Goal: Task Accomplishment & Management: Manage account settings

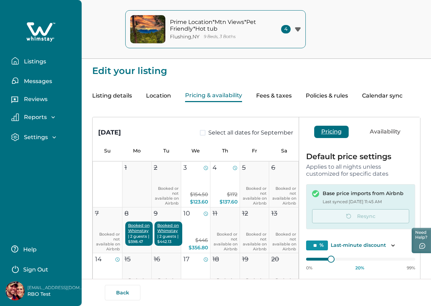
click at [28, 55] on button "Listings" at bounding box center [43, 61] width 65 height 14
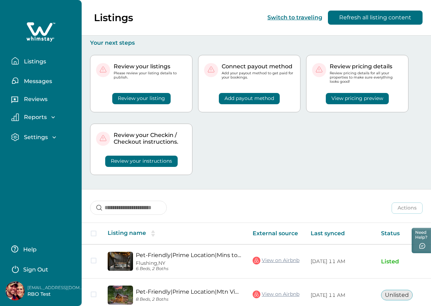
scroll to position [92, 0]
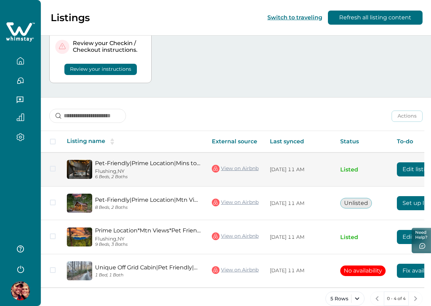
click at [264, 169] on td "View on Airbnb" at bounding box center [235, 169] width 58 height 34
click at [234, 165] on link "View on Airbnb" at bounding box center [235, 168] width 47 height 9
click at [412, 165] on button "Edit listing" at bounding box center [418, 169] width 42 height 14
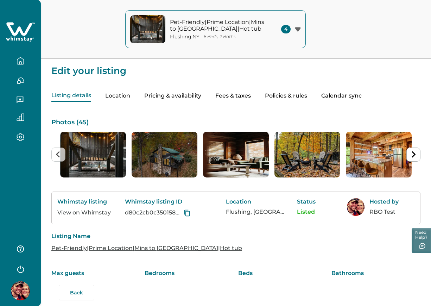
click at [181, 94] on button "Pricing & availability" at bounding box center [172, 96] width 57 height 12
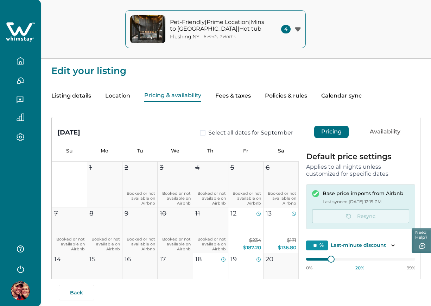
click at [73, 95] on button "Listing details" at bounding box center [71, 96] width 40 height 12
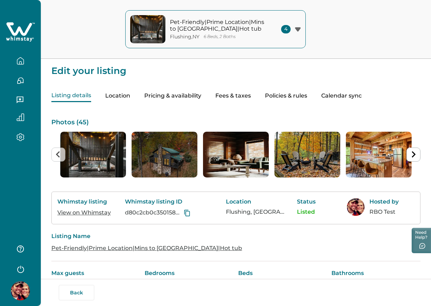
click at [103, 211] on link "View on Whimstay" at bounding box center [84, 212] width 54 height 7
click at [186, 96] on button "Pricing & availability" at bounding box center [172, 96] width 57 height 12
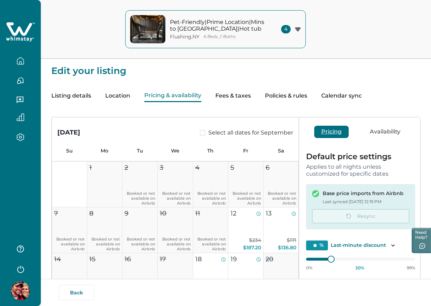
click at [330, 93] on button "Calendar sync" at bounding box center [342, 96] width 40 height 12
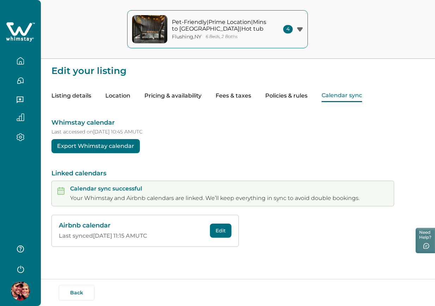
click at [226, 230] on button "Edit" at bounding box center [220, 231] width 21 height 14
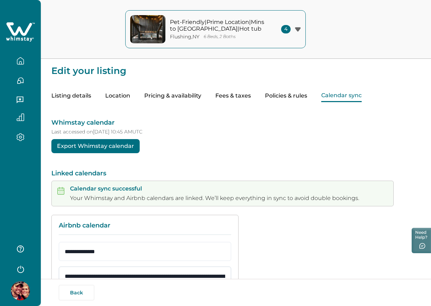
click at [203, 270] on input "**********" at bounding box center [145, 276] width 173 height 19
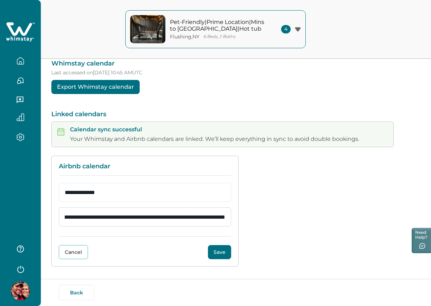
scroll to position [0, 130]
click at [185, 219] on input "**********" at bounding box center [145, 216] width 173 height 19
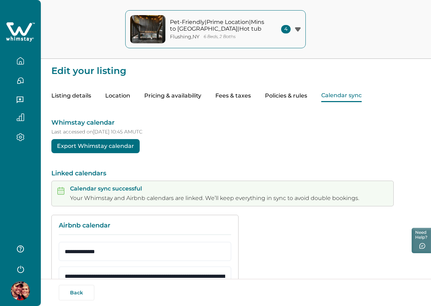
click at [178, 95] on button "Pricing & availability" at bounding box center [172, 96] width 57 height 12
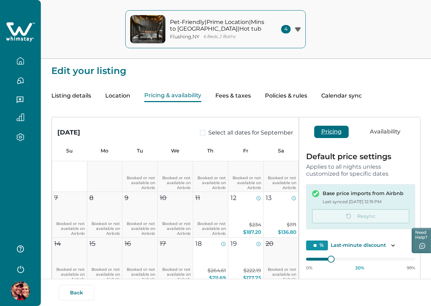
scroll to position [88, 0]
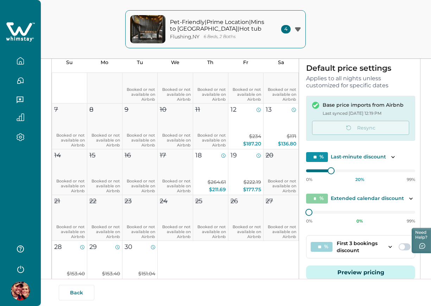
click at [30, 58] on button "button" at bounding box center [21, 61] width 30 height 14
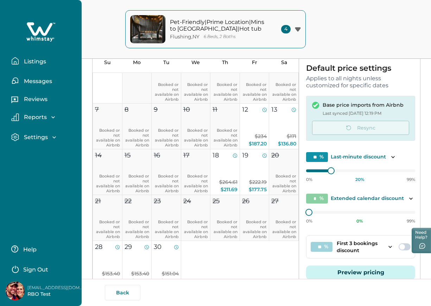
click at [30, 58] on p "Listings" at bounding box center [34, 61] width 24 height 7
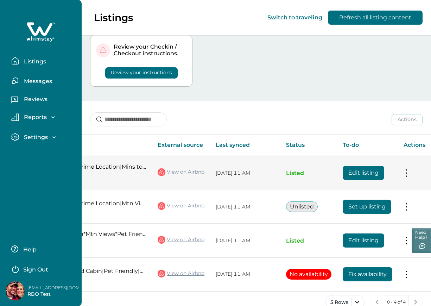
scroll to position [0, 66]
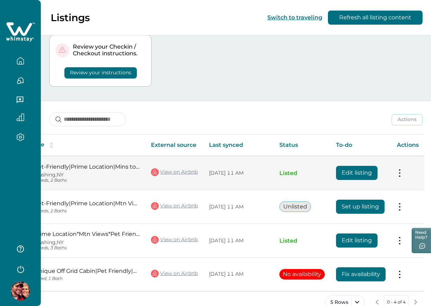
click at [348, 166] on button "Edit listing" at bounding box center [357, 173] width 42 height 14
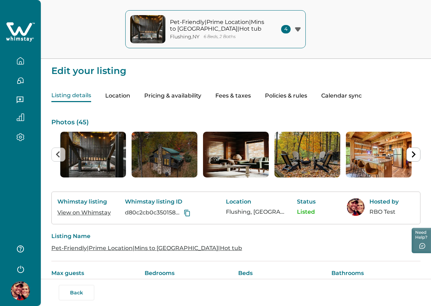
click at [188, 95] on button "Pricing & availability" at bounding box center [172, 96] width 57 height 12
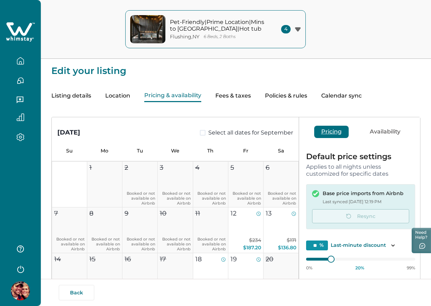
scroll to position [0, 0]
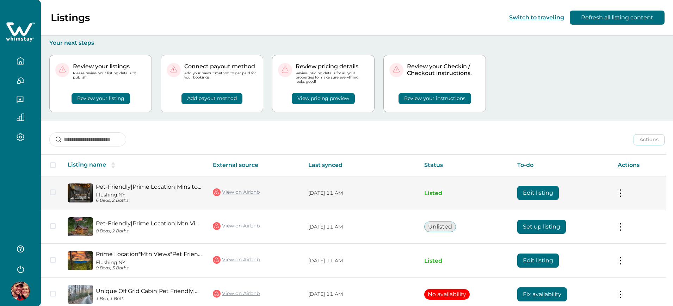
scroll to position [35, 0]
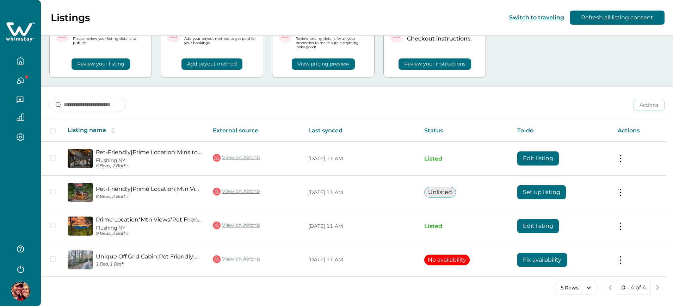
click at [25, 268] on icon "button" at bounding box center [20, 268] width 11 height 11
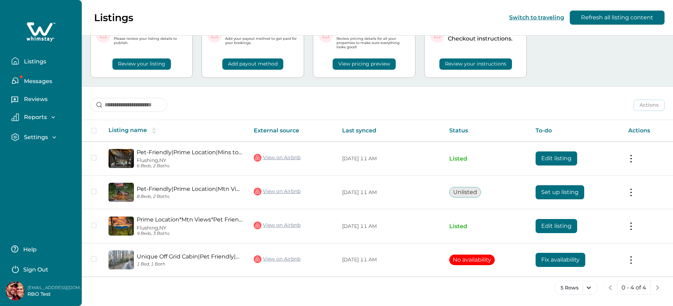
click at [64, 264] on button "Sign Out" at bounding box center [42, 269] width 62 height 14
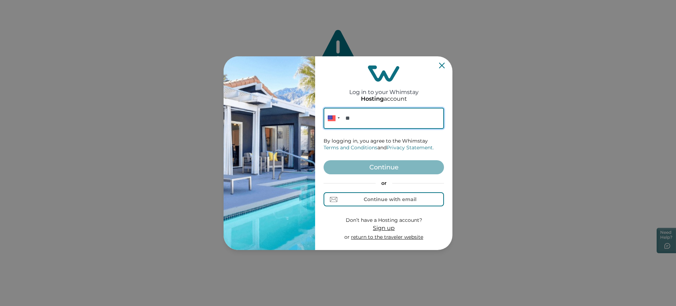
paste input "**********"
type input "**********"
click at [368, 166] on button "Continue" at bounding box center [384, 167] width 120 height 14
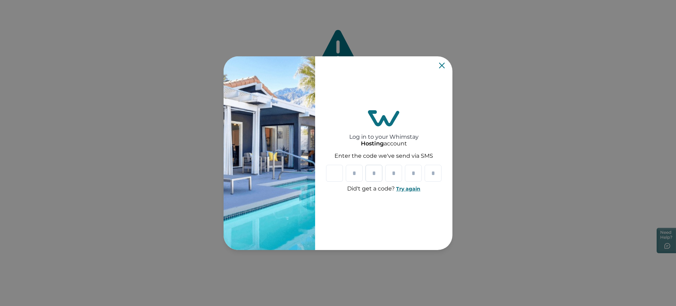
paste input "*"
type input "*"
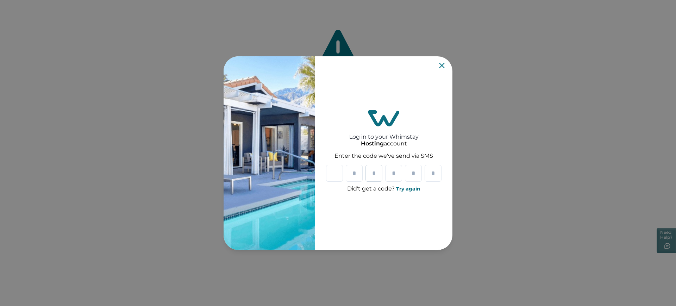
type input "*"
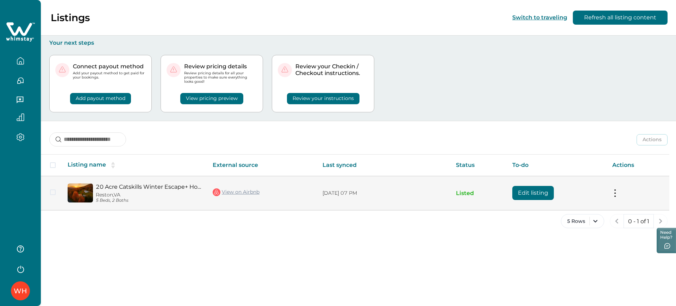
click at [522, 193] on button "Edit listing" at bounding box center [533, 193] width 42 height 14
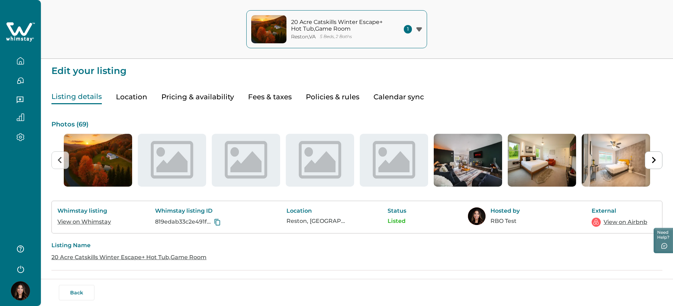
click at [339, 79] on div "Listing details Location Pricing & availability Fees & taxes Policies & rules C…" at bounding box center [356, 90] width 611 height 29
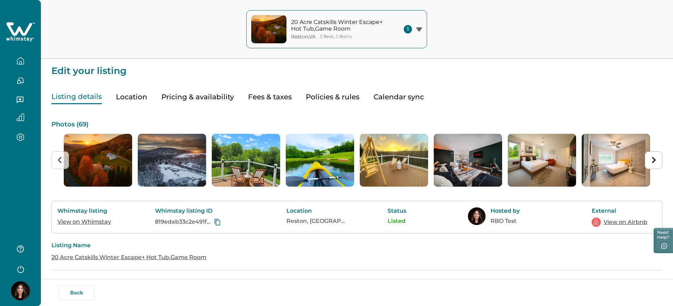
click at [622, 219] on link "View on Airbnb" at bounding box center [625, 222] width 44 height 8
click at [192, 97] on button "Pricing & availability" at bounding box center [197, 97] width 73 height 14
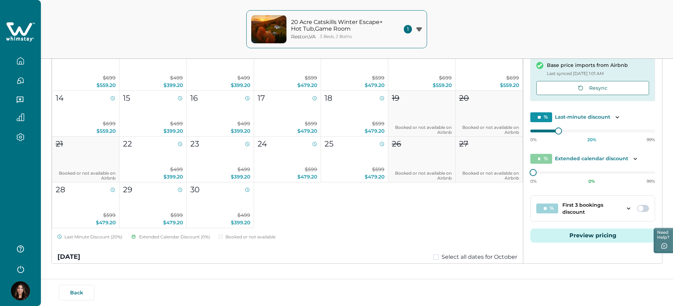
scroll to position [35, 0]
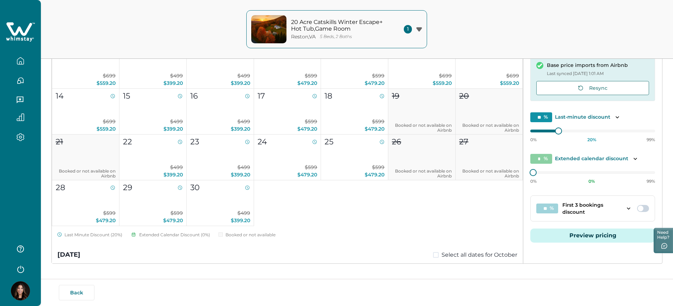
click at [555, 232] on button "Preview pricing" at bounding box center [592, 236] width 125 height 14
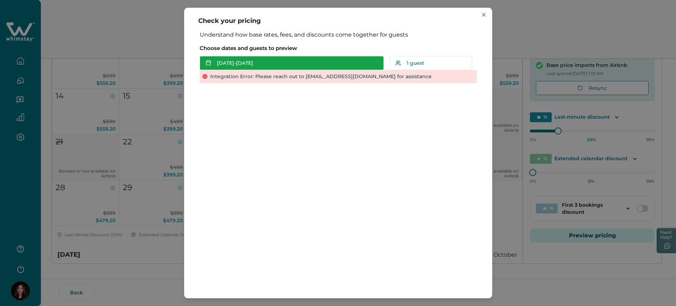
click at [269, 65] on button "Aug 29 - Aug 30" at bounding box center [292, 63] width 184 height 14
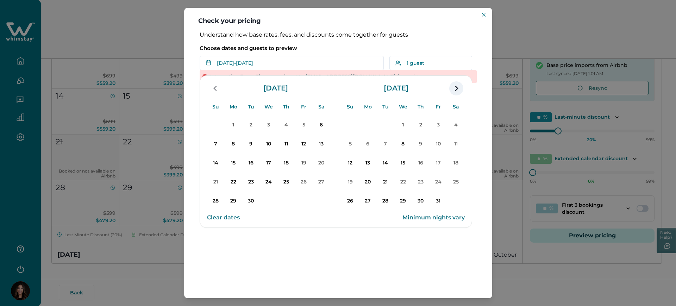
click at [456, 90] on icon "navigation button" at bounding box center [456, 88] width 3 height 5
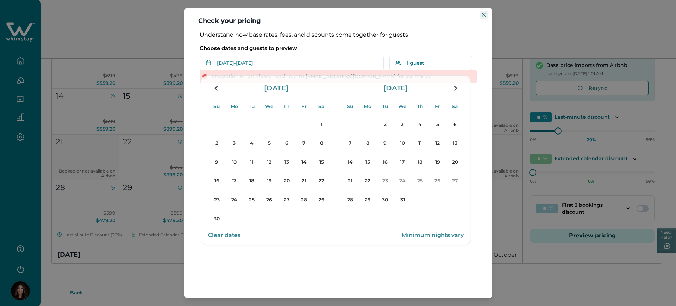
click at [486, 12] on button "Close" at bounding box center [484, 15] width 8 height 8
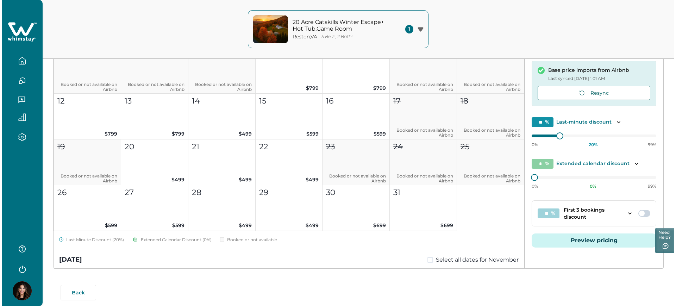
scroll to position [127, 0]
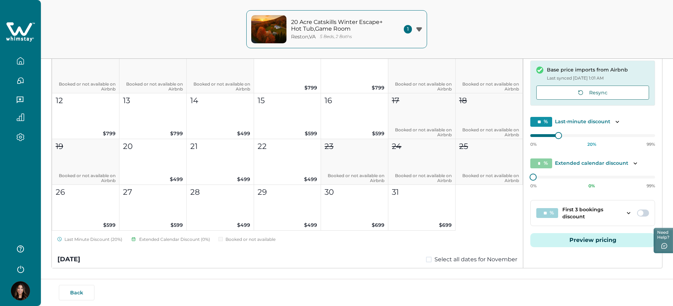
click at [612, 247] on button "Preview pricing" at bounding box center [592, 240] width 125 height 14
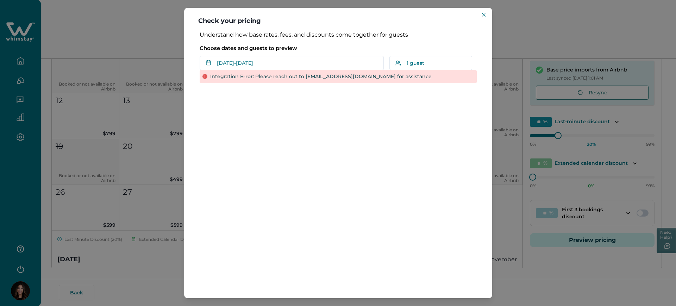
click at [326, 51] on p "Choose dates and guests to preview" at bounding box center [338, 48] width 277 height 7
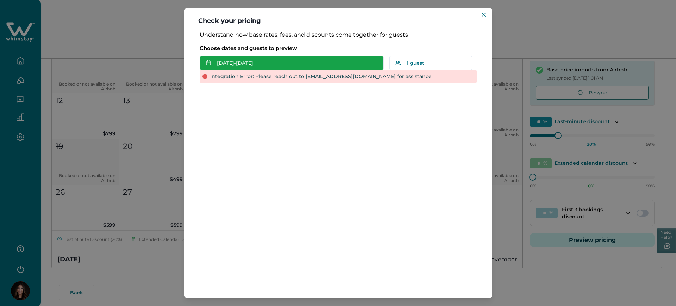
click at [322, 58] on button "Aug 29 - Aug 30" at bounding box center [292, 63] width 184 height 14
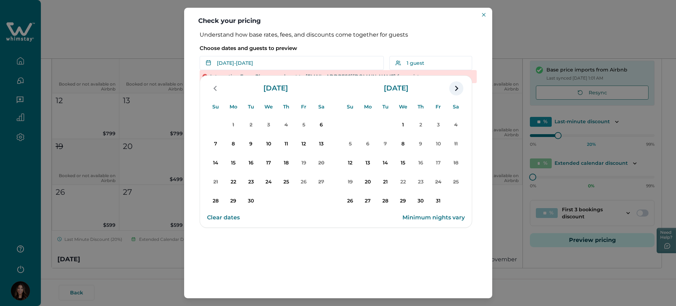
click at [456, 85] on icon "navigation button" at bounding box center [456, 88] width 11 height 13
